Goal: Information Seeking & Learning: Understand process/instructions

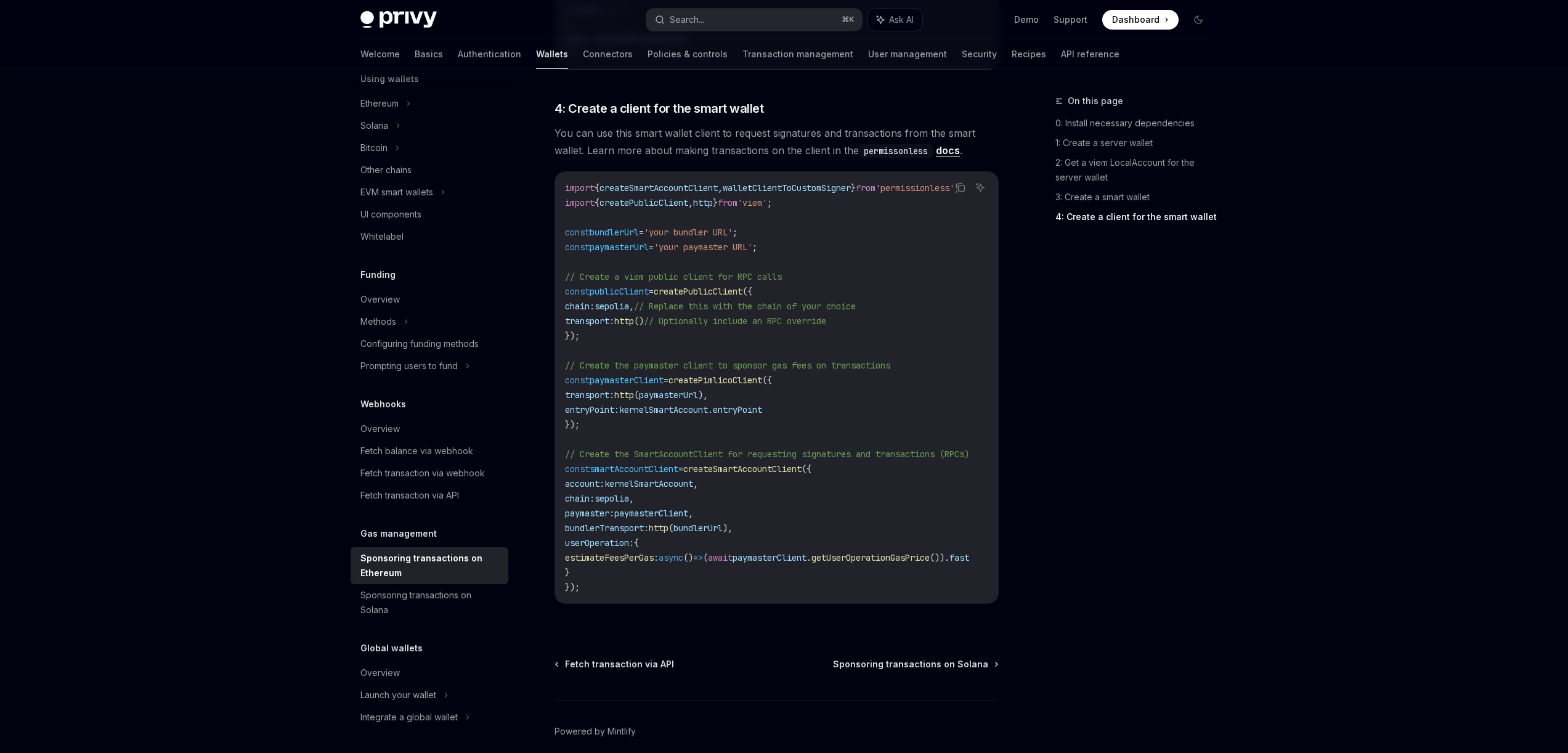
scroll to position [1361, 0]
click at [747, 463] on span "createSmartAccountClient" at bounding box center [743, 468] width 118 height 11
click at [626, 463] on span "smartAccountClient" at bounding box center [634, 468] width 89 height 11
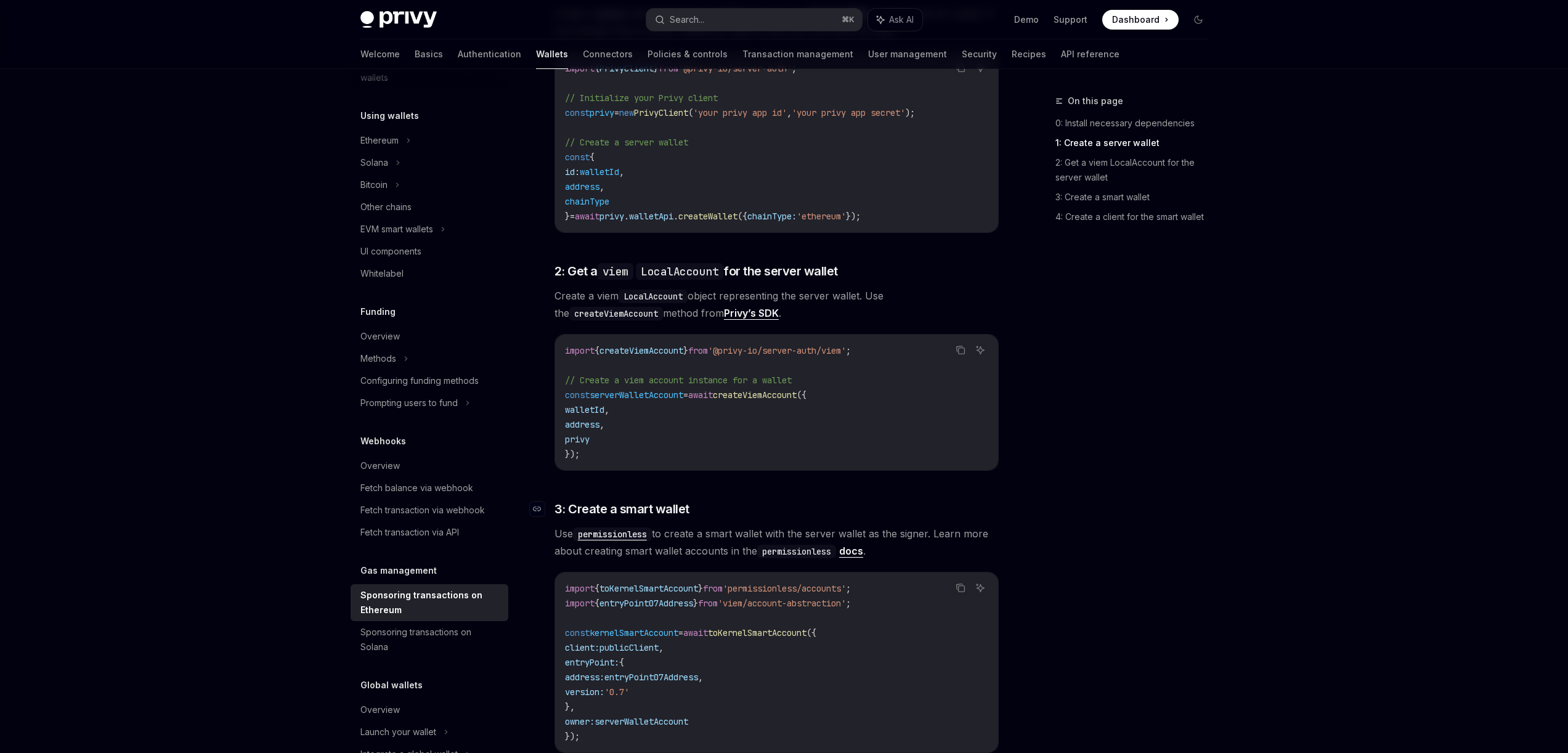
scroll to position [677, 0]
click at [620, 264] on code "viem" at bounding box center [616, 272] width 36 height 17
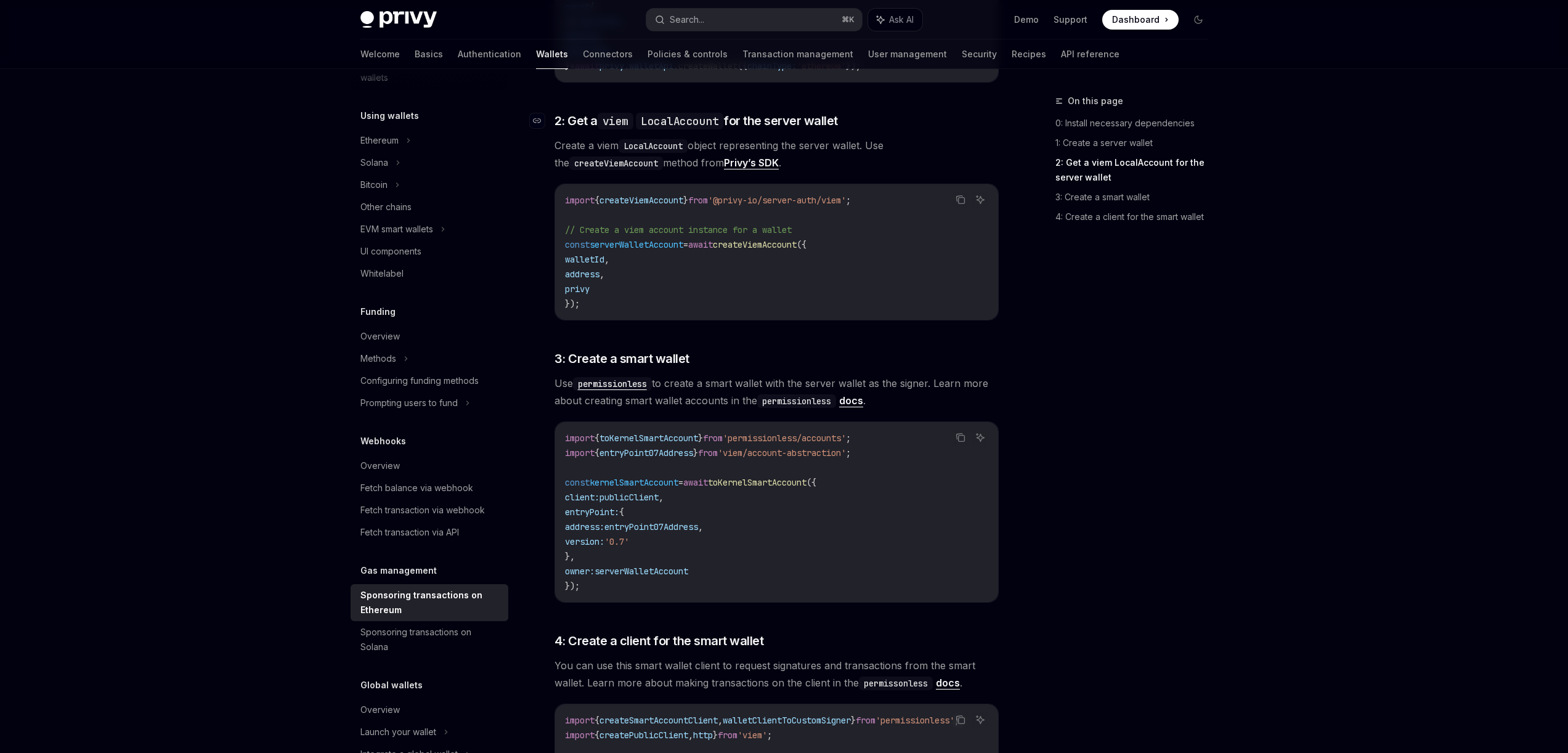
scroll to position [829, 0]
click at [728, 349] on h3 "​ 3: Create a smart wallet" at bounding box center [776, 358] width 444 height 18
drag, startPoint x: 683, startPoint y: 342, endPoint x: 709, endPoint y: 336, distance: 26.7
click at [600, 349] on span "3: Create a smart wallet" at bounding box center [622, 358] width 135 height 18
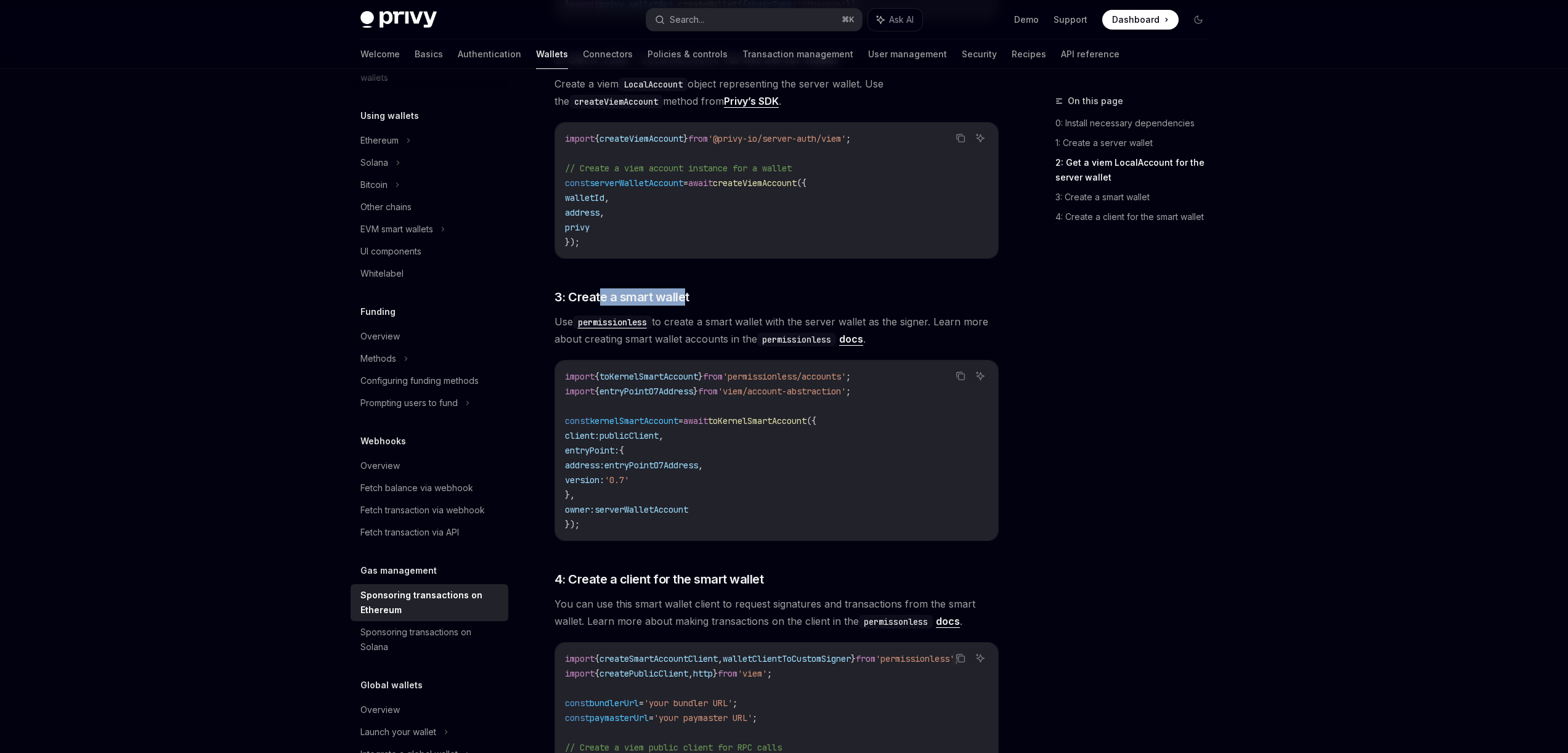
scroll to position [1364, 0]
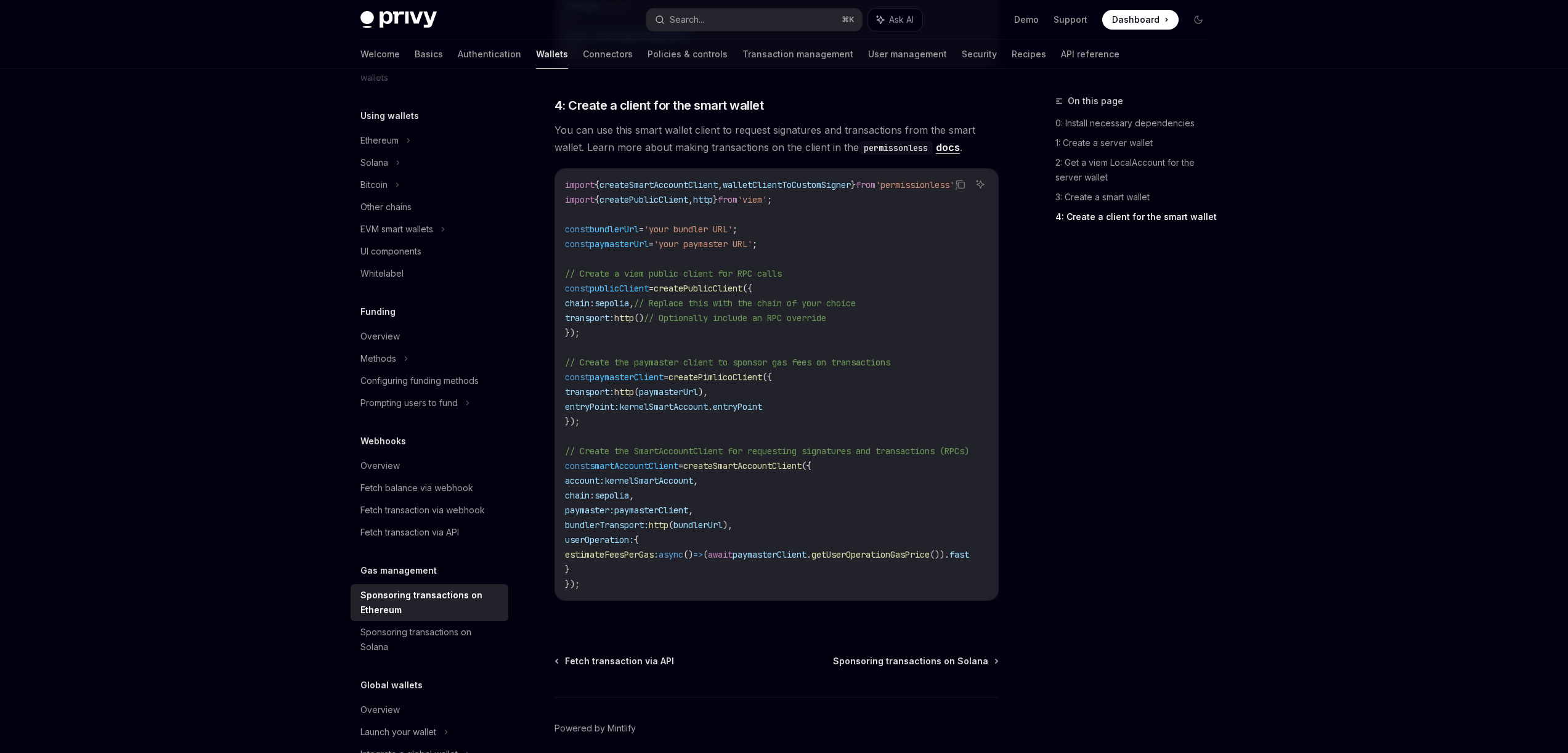
click at [605, 282] on span "publicClient" at bounding box center [620, 288] width 59 height 11
click at [644, 282] on span "publicClient" at bounding box center [620, 288] width 59 height 11
click at [640, 268] on span "// Create a viem public client for RPC calls" at bounding box center [673, 274] width 217 height 11
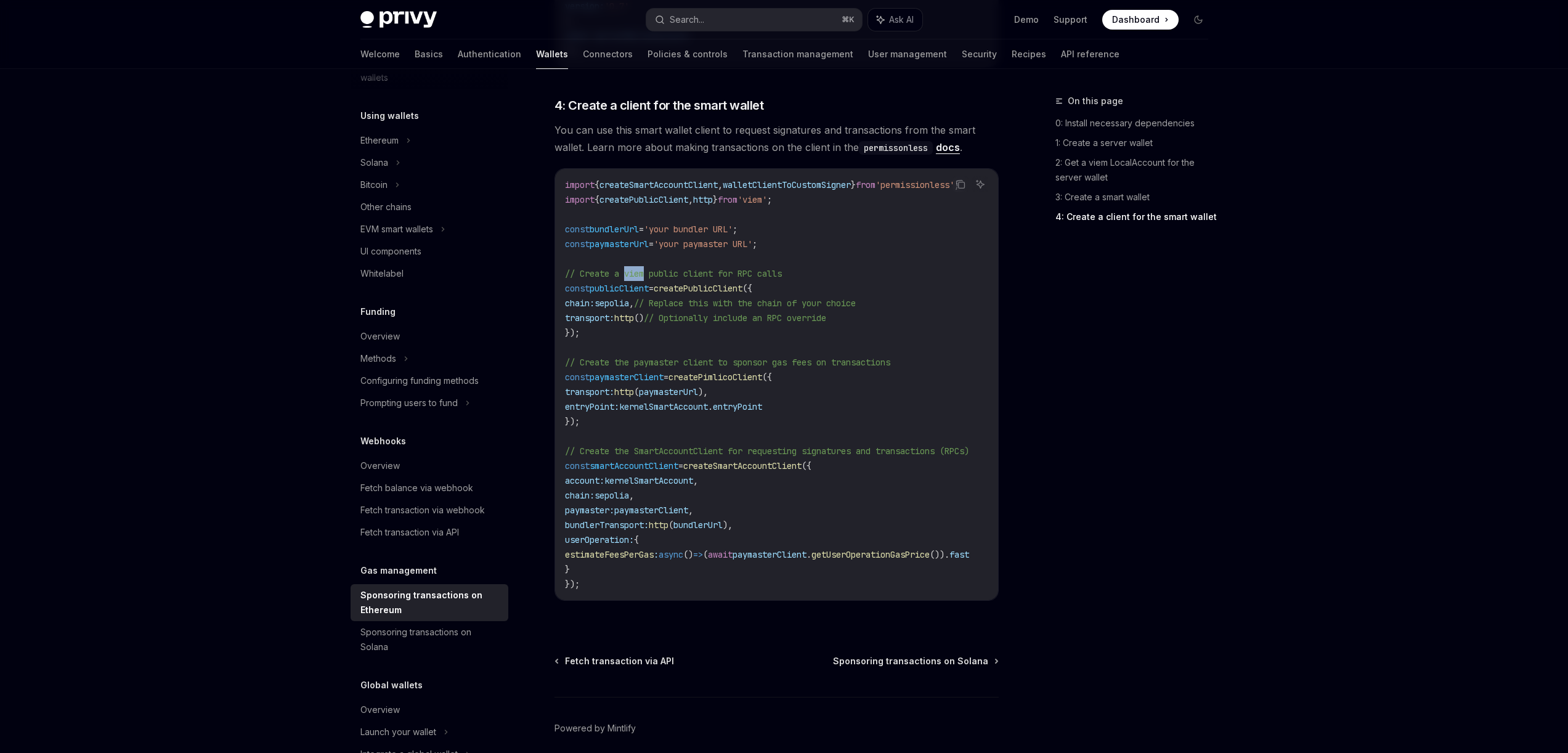
click at [640, 268] on span "// Create a viem public client for RPC calls" at bounding box center [673, 274] width 217 height 11
click at [768, 194] on span "'viem'" at bounding box center [752, 200] width 30 height 11
click at [640, 238] on span "paymasterUrl" at bounding box center [620, 244] width 59 height 11
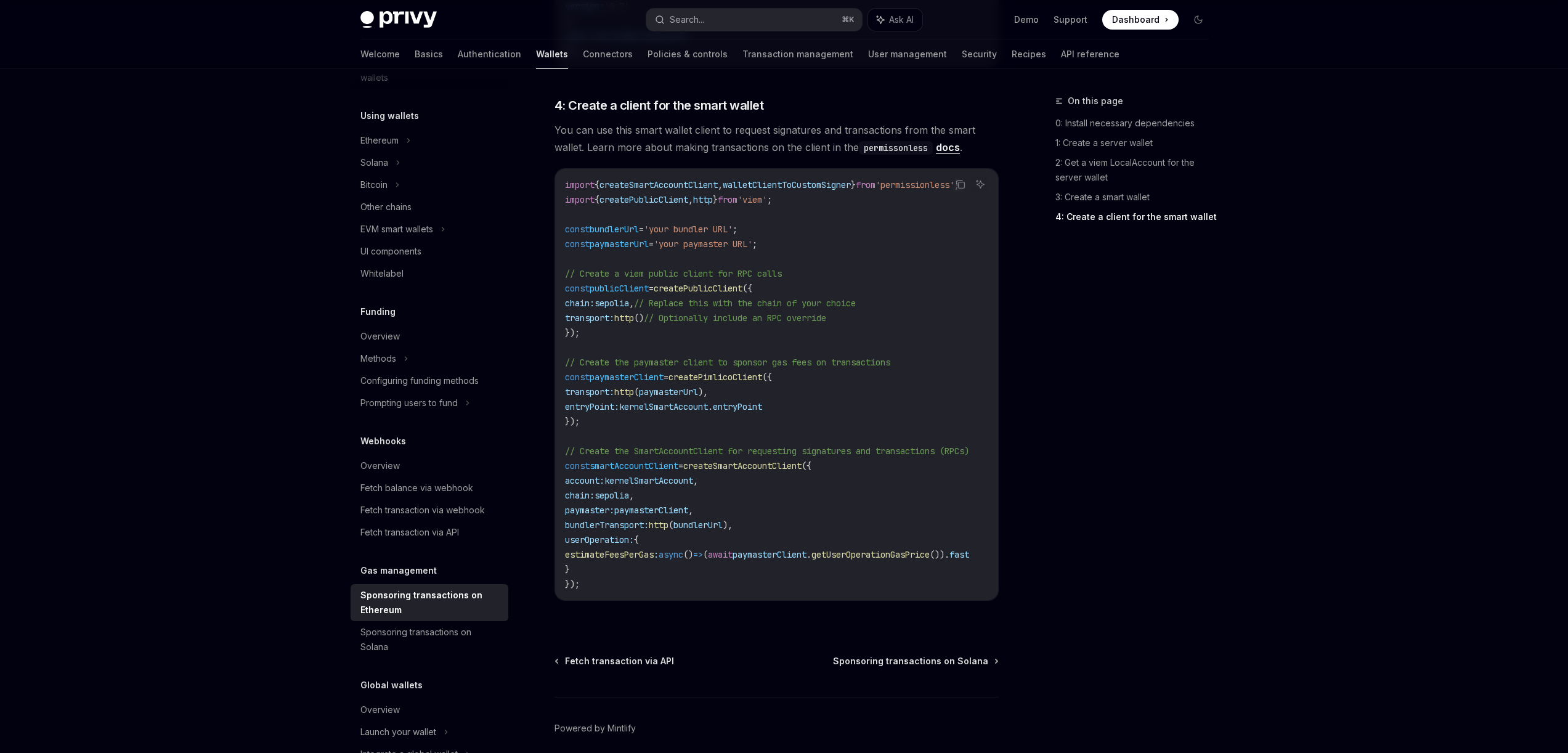
click at [631, 223] on span "bundlerUrl" at bounding box center [615, 229] width 50 height 11
click at [631, 282] on span "publicClient" at bounding box center [620, 288] width 59 height 11
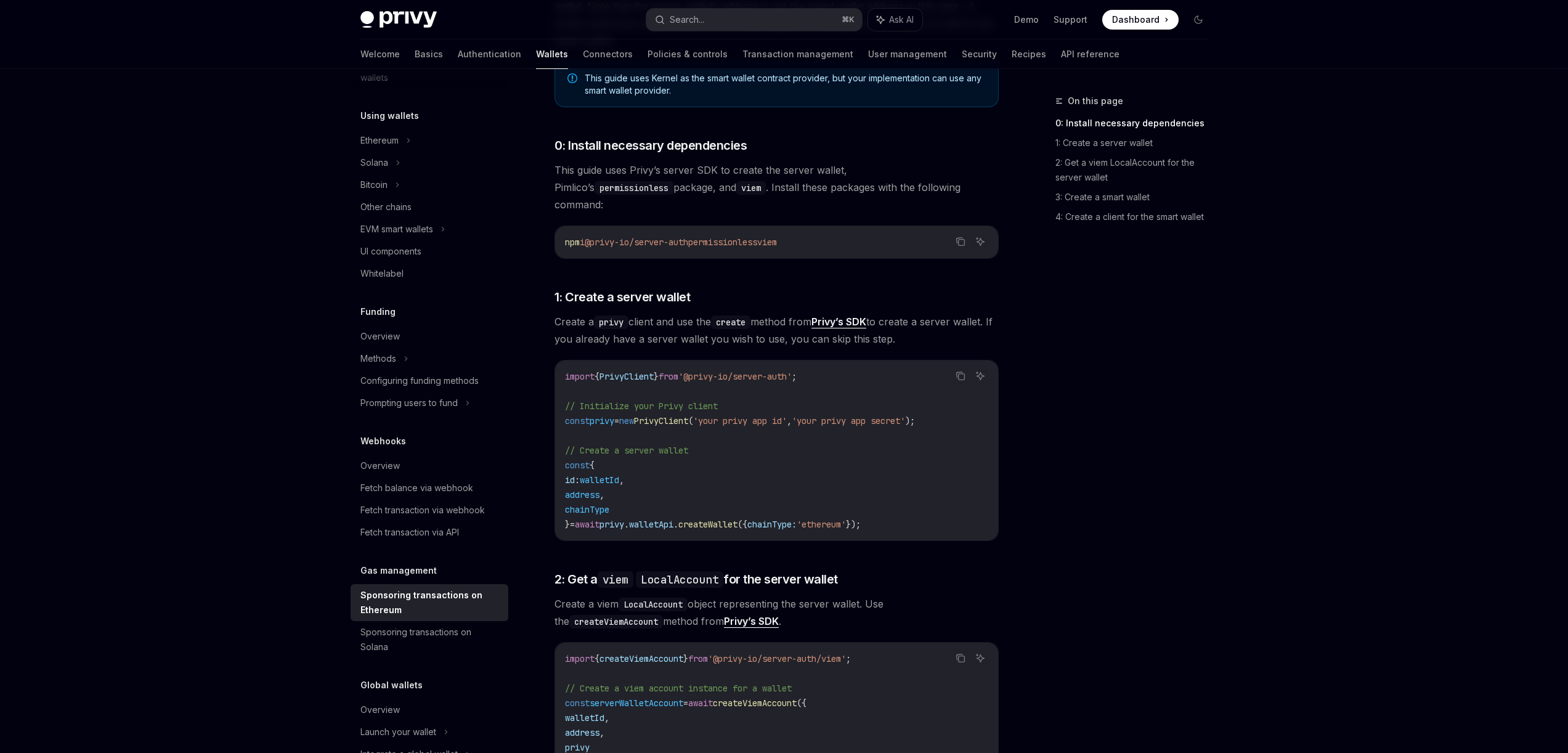
scroll to position [451, 0]
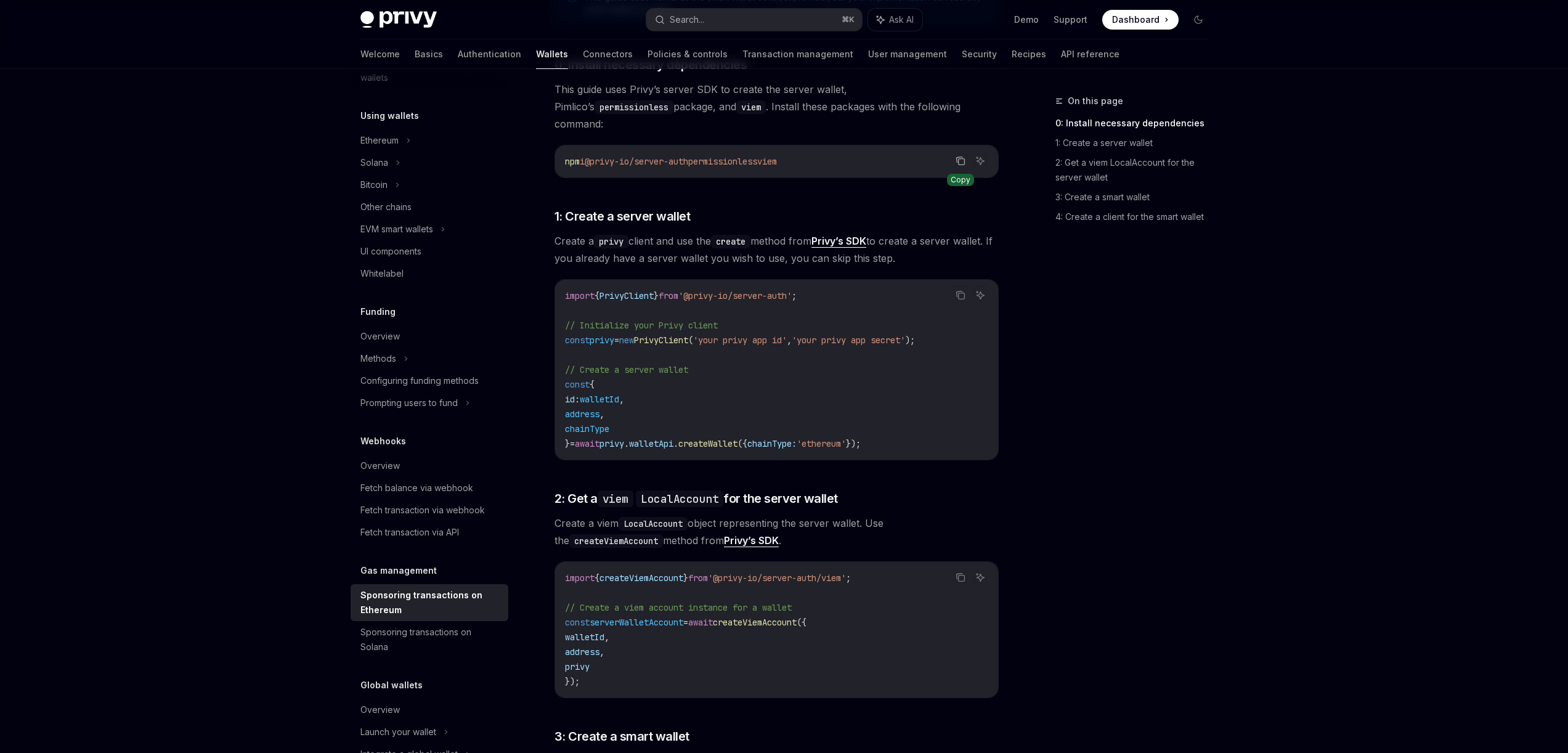
click at [964, 159] on icon "Copy the contents from the code block" at bounding box center [961, 162] width 6 height 6
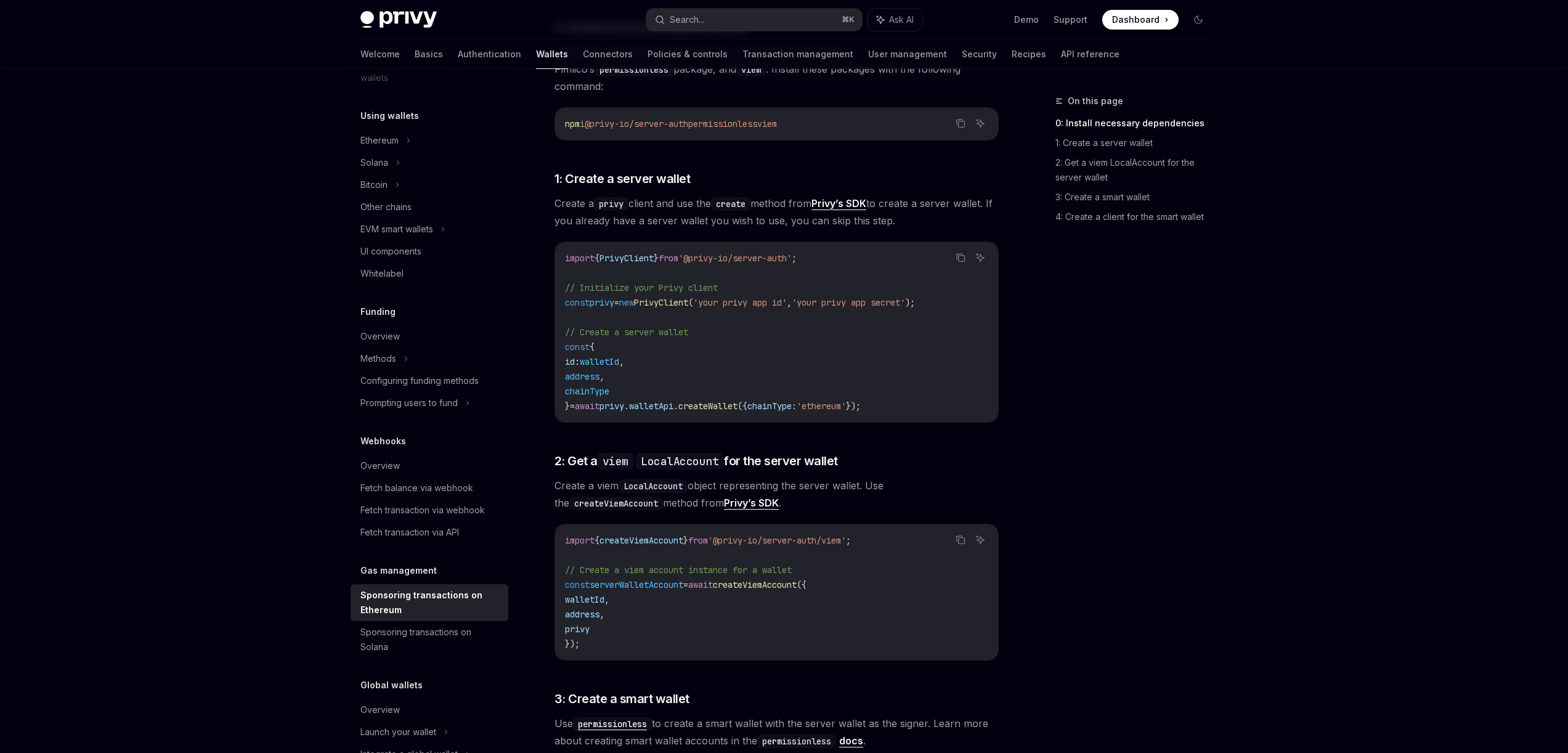
scroll to position [489, 0]
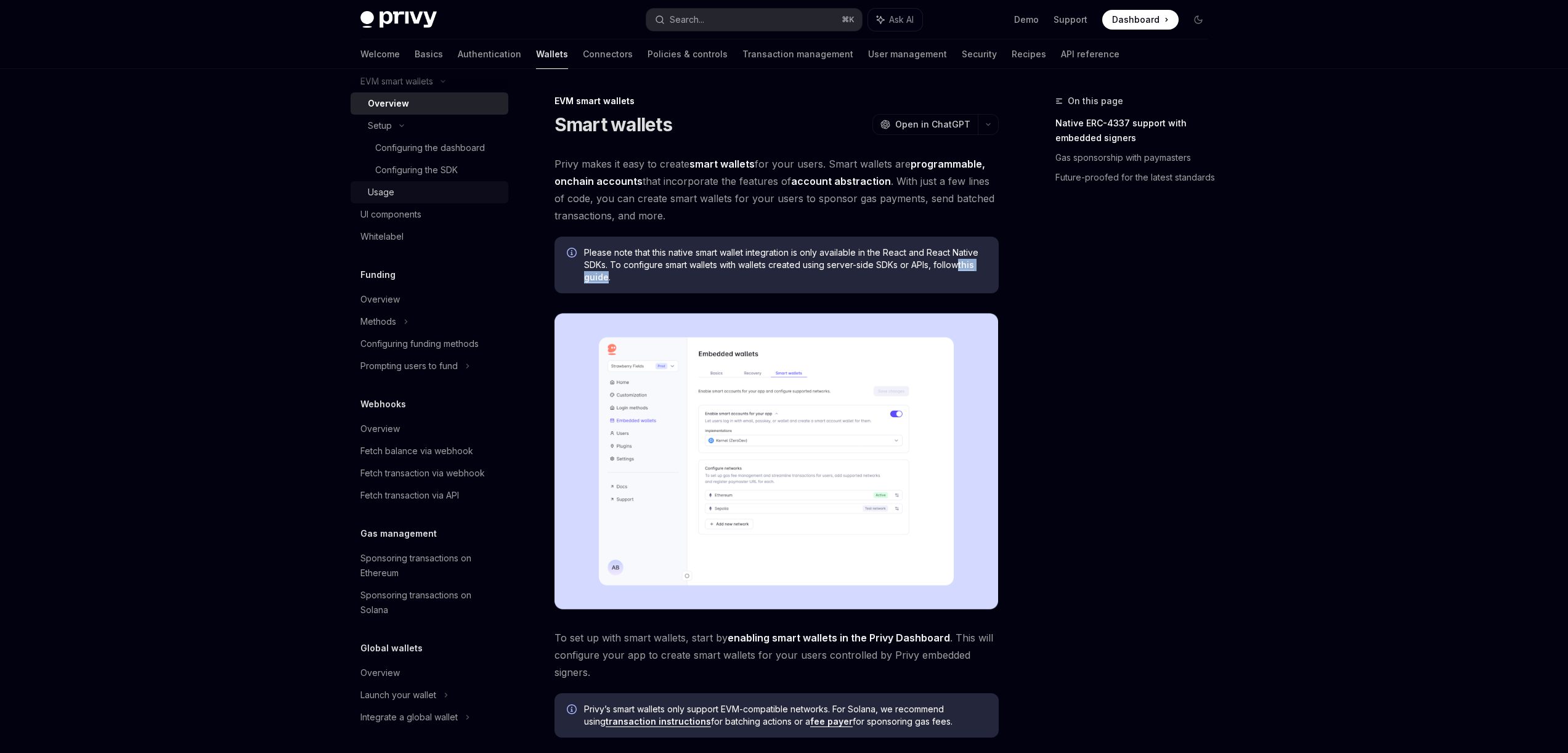
scroll to position [247, 0]
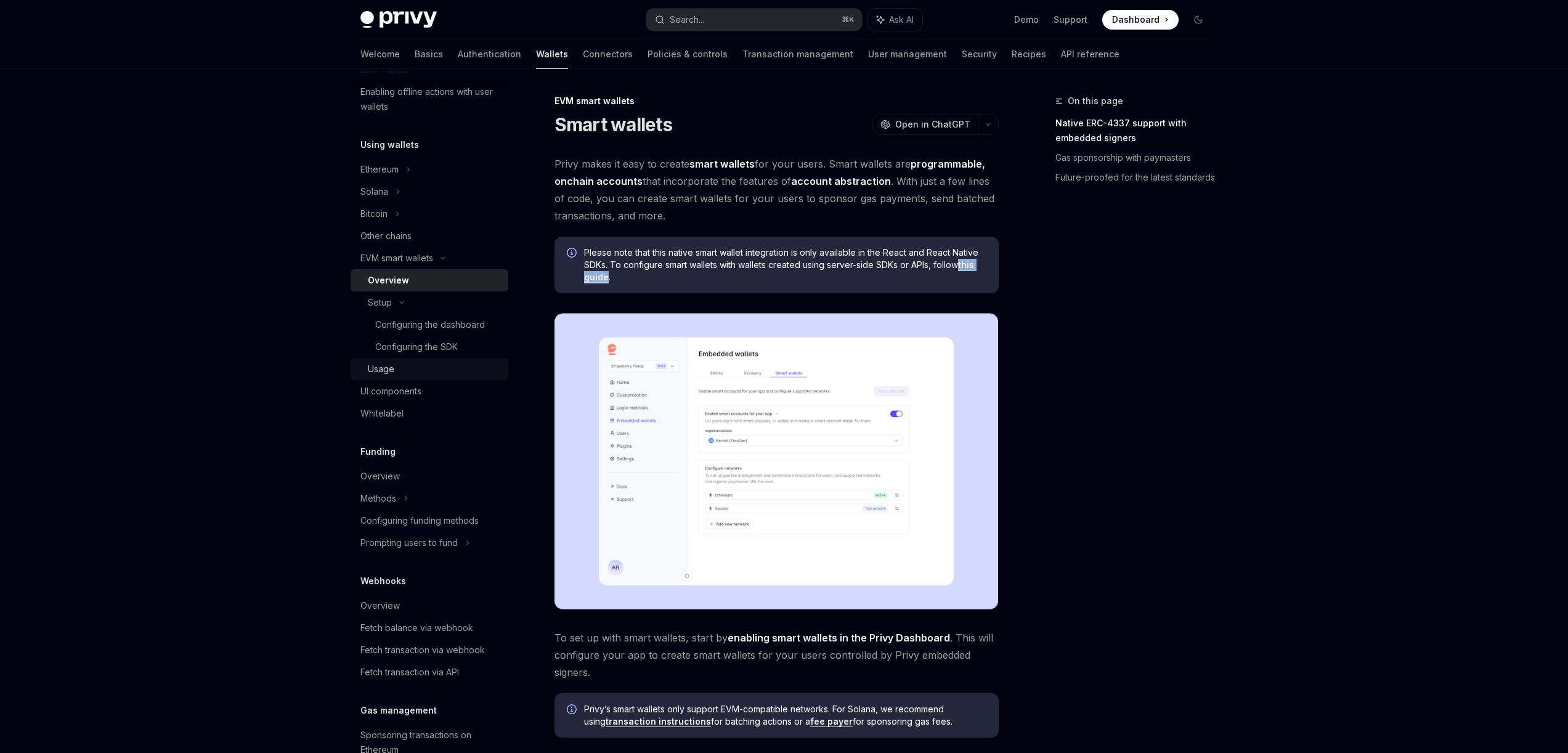
click at [406, 367] on div "Usage" at bounding box center [435, 369] width 133 height 14
type textarea "*"
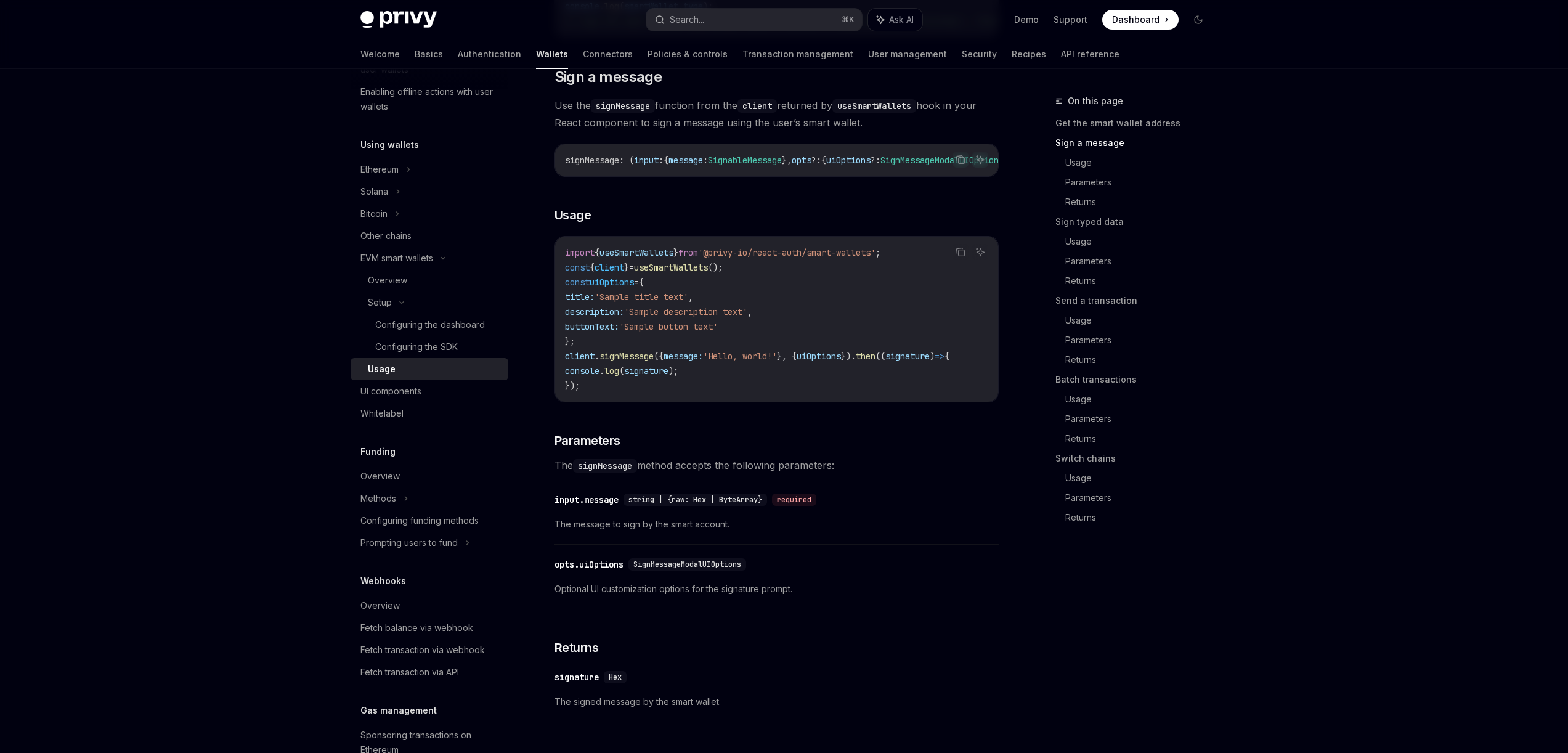
scroll to position [413, 0]
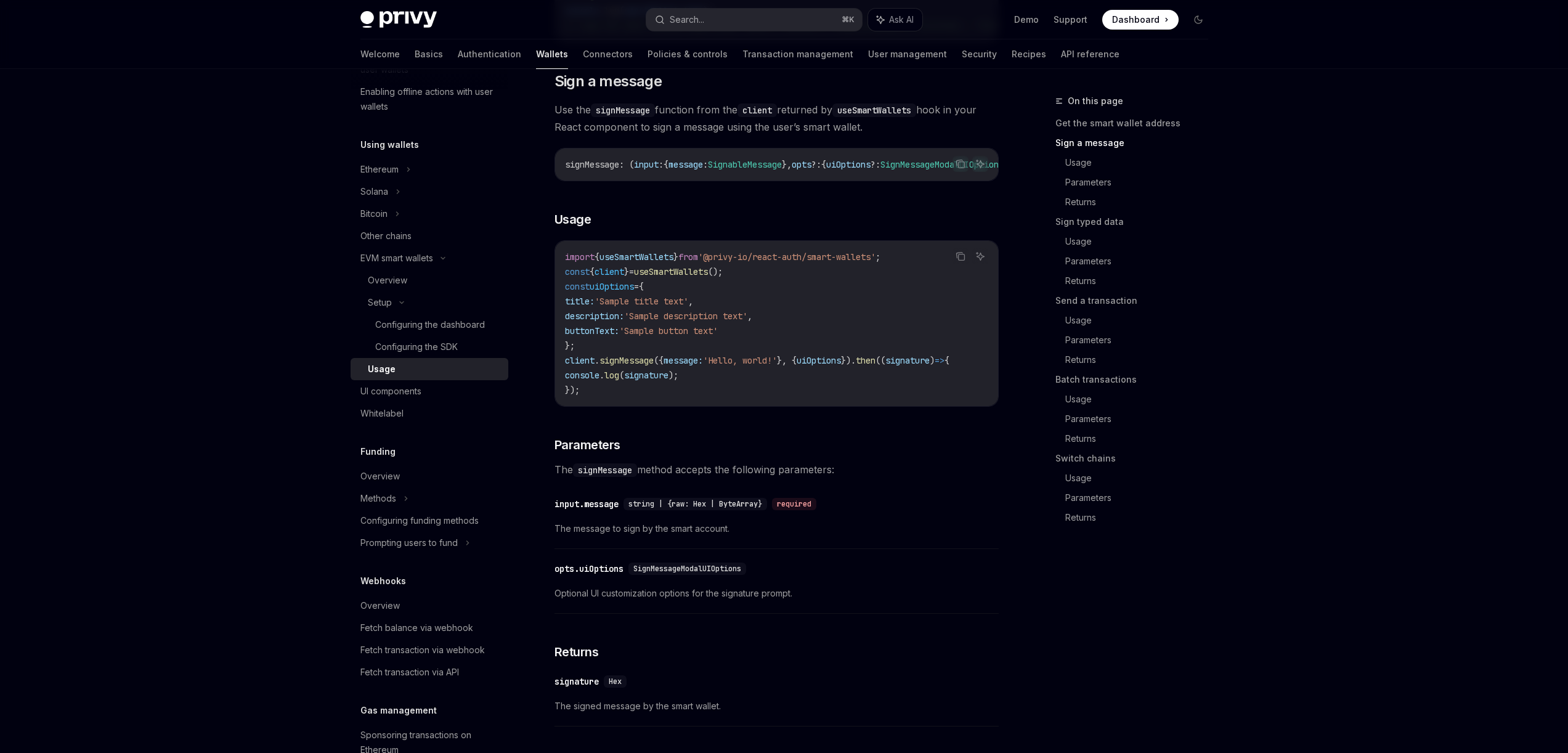
click at [724, 406] on div "import { useSmartWallets } from '@privy-io/react-auth/smart-wallets' ; const { …" at bounding box center [777, 323] width 443 height 165
click at [621, 262] on span "useSmartWallets" at bounding box center [636, 257] width 74 height 11
click at [617, 277] on span "client" at bounding box center [609, 272] width 30 height 11
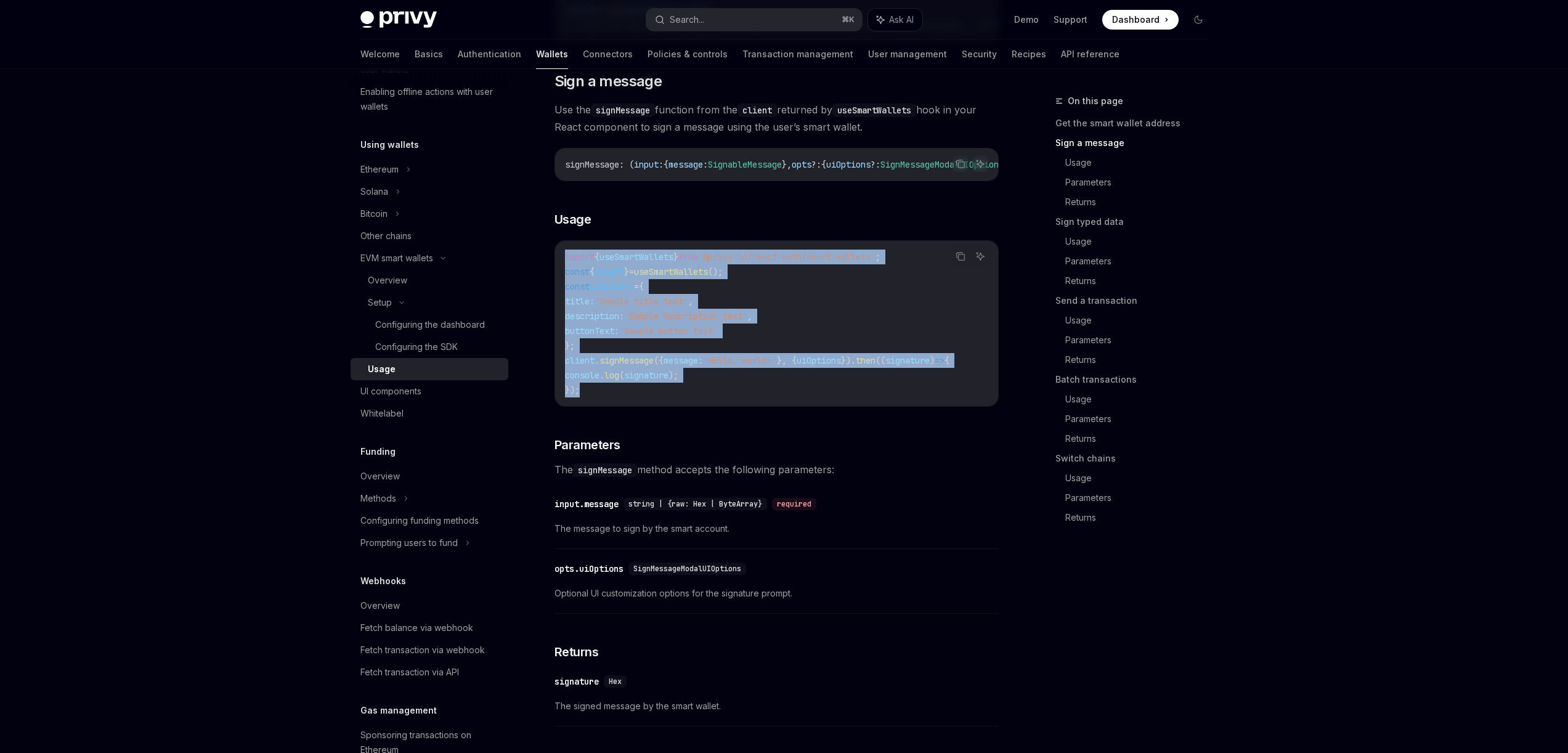
drag, startPoint x: 593, startPoint y: 403, endPoint x: 552, endPoint y: 264, distance: 144.9
